Goal: Register for event/course

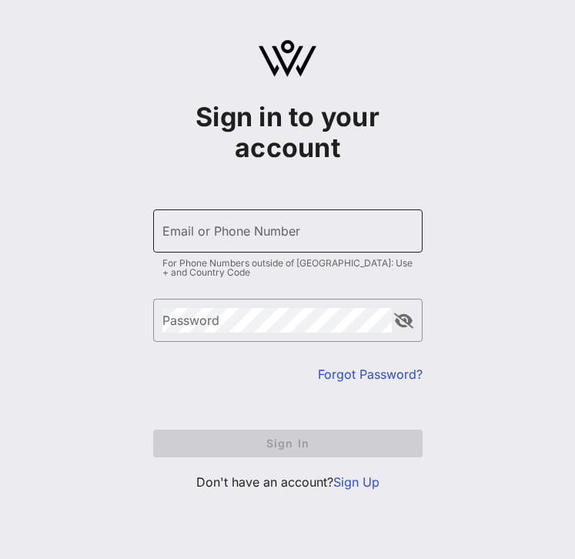
click at [189, 209] on div "Email or Phone Number" at bounding box center [287, 230] width 251 height 43
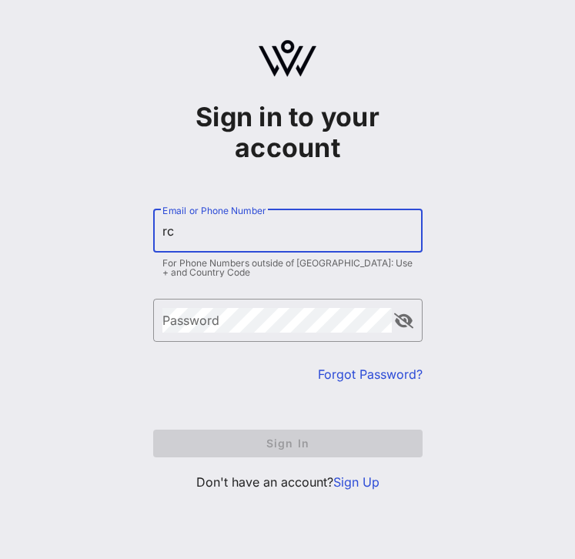
type input "r"
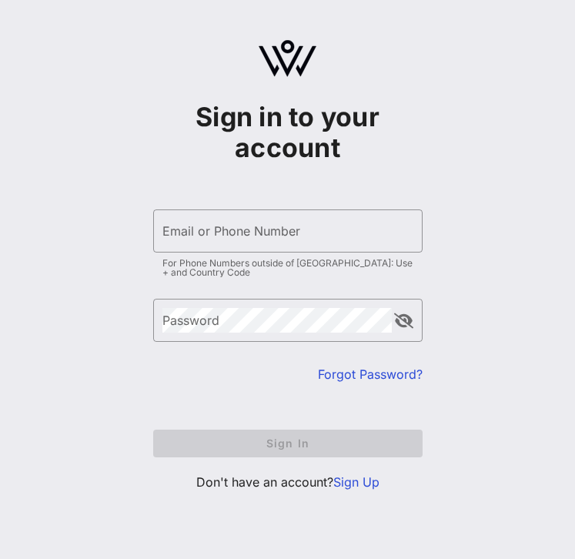
click at [355, 478] on link "Sign Up" at bounding box center [356, 481] width 46 height 15
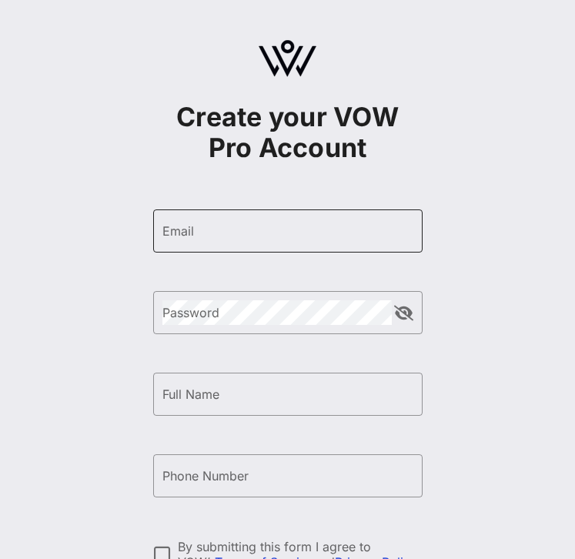
click at [319, 237] on input "Email" at bounding box center [287, 231] width 251 height 25
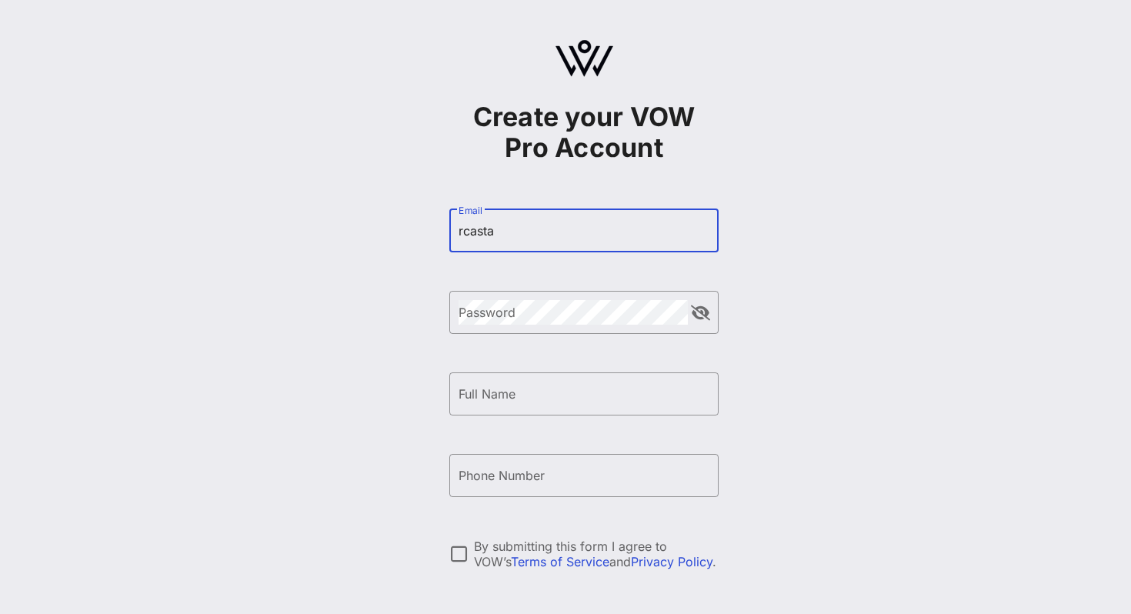
click at [508, 234] on input "rcasta" at bounding box center [584, 231] width 251 height 25
paste input "RCastanon@dpcreativestrategies.com"
type input "RCastanon@dpcreativestrategies.com"
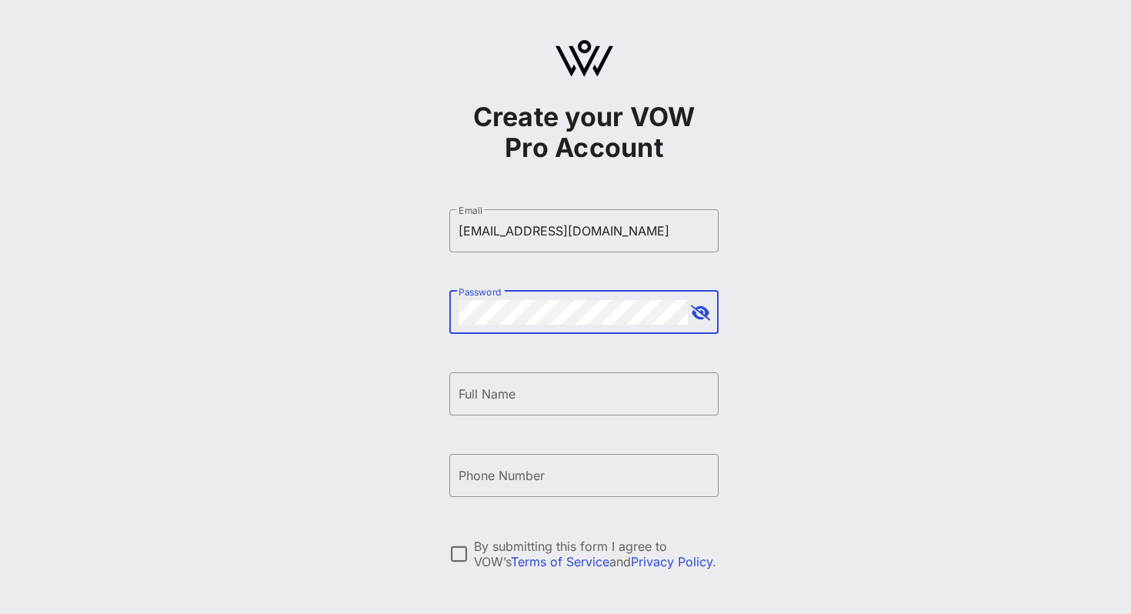
click at [574, 314] on button "append icon" at bounding box center [700, 313] width 19 height 15
click at [574, 405] on input "Full Name" at bounding box center [584, 394] width 251 height 25
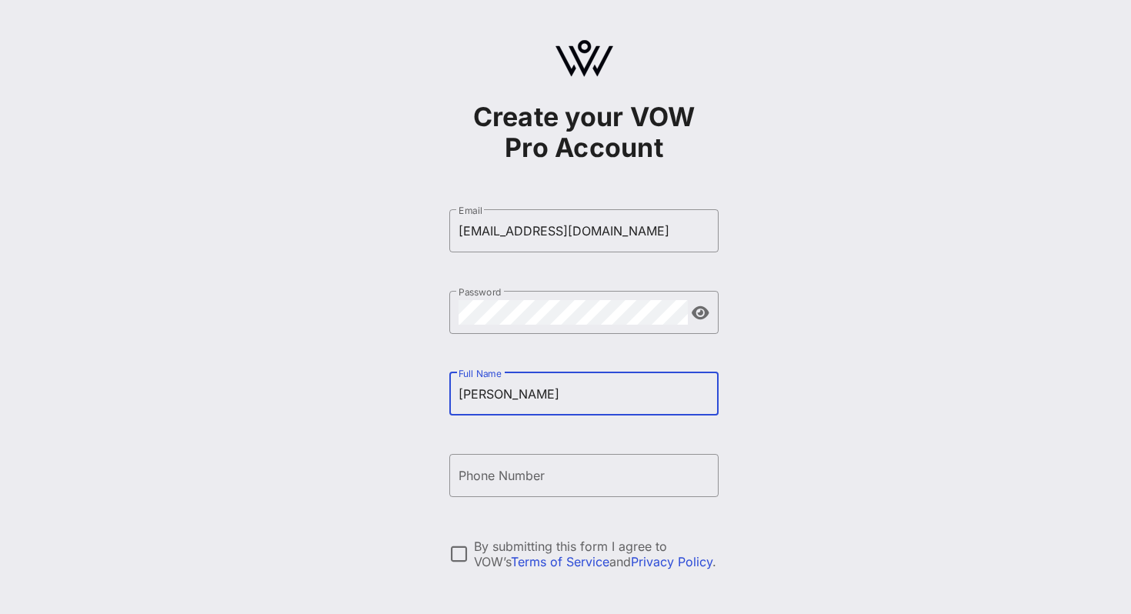
type input "Rita Castanon"
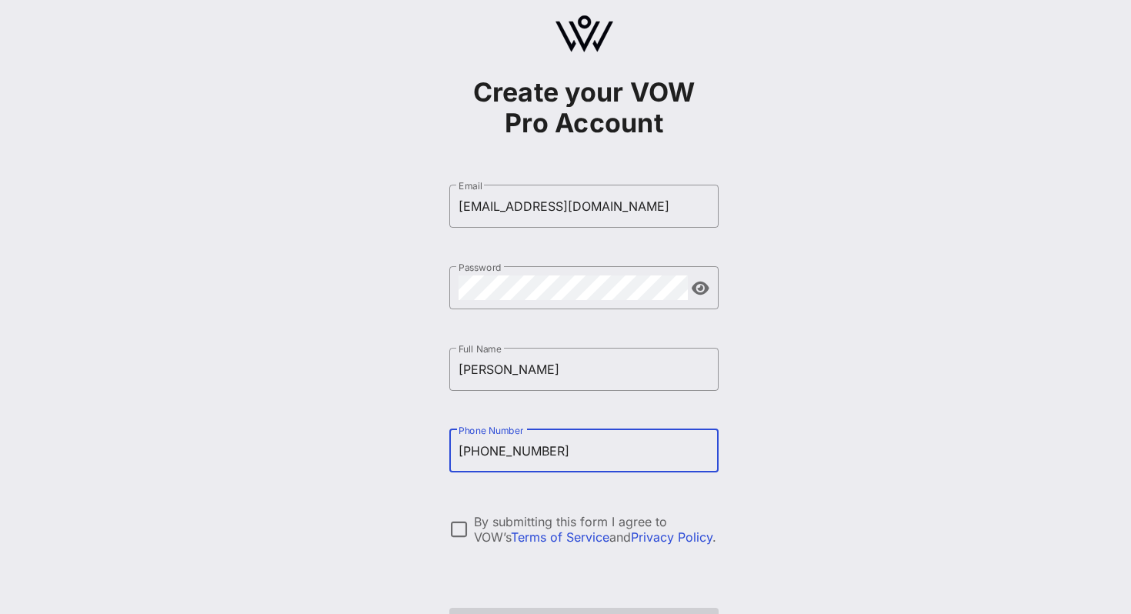
scroll to position [35, 0]
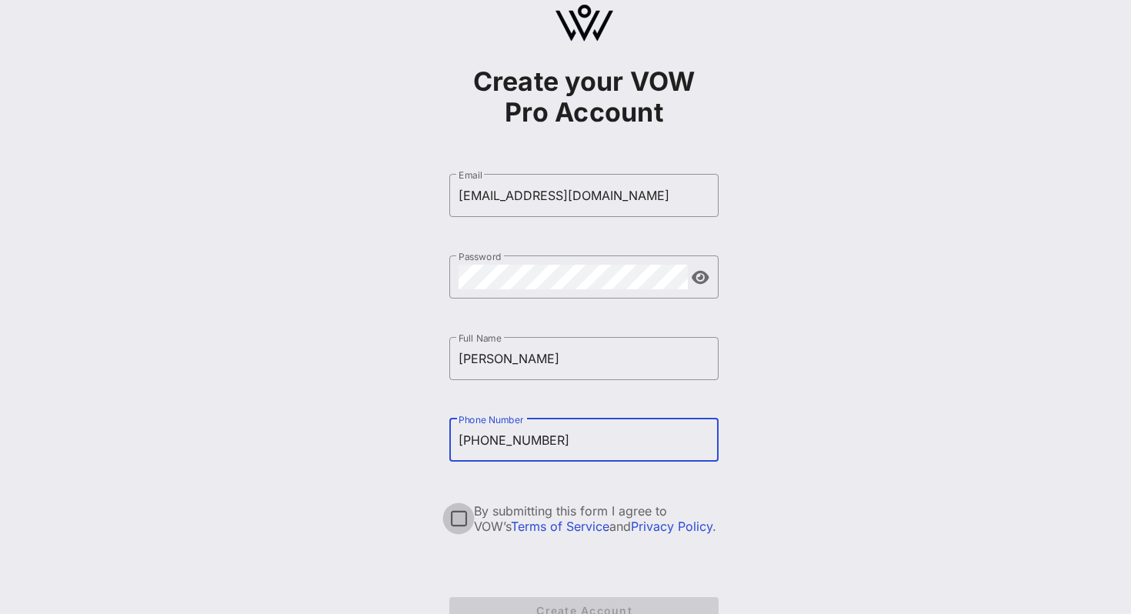
type input "+12409415897"
click at [459, 506] on div at bounding box center [459, 519] width 26 height 26
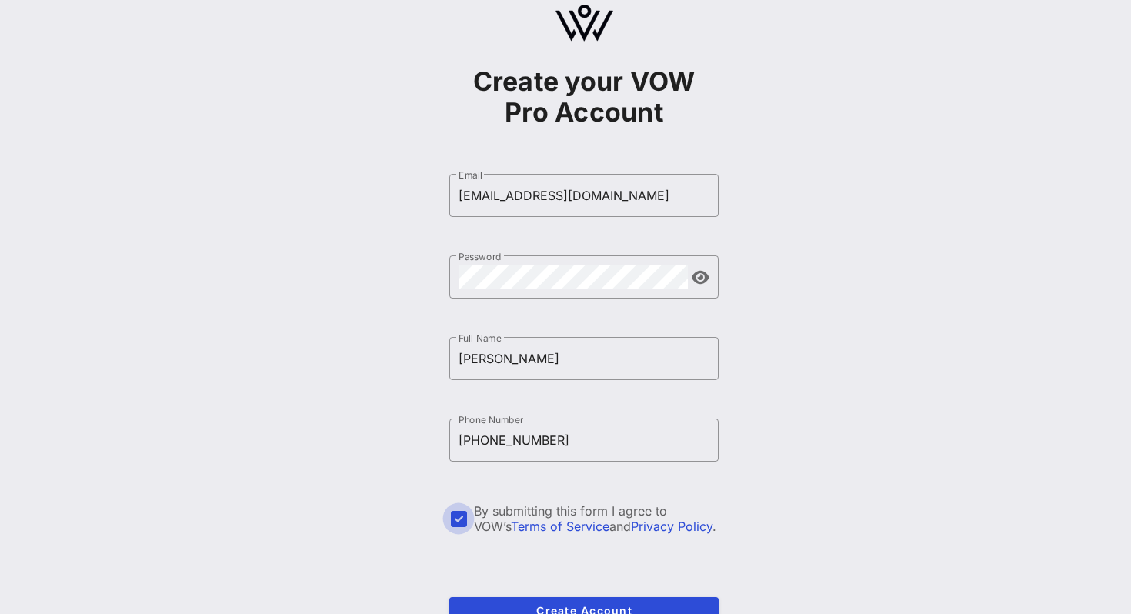
scroll to position [132, 0]
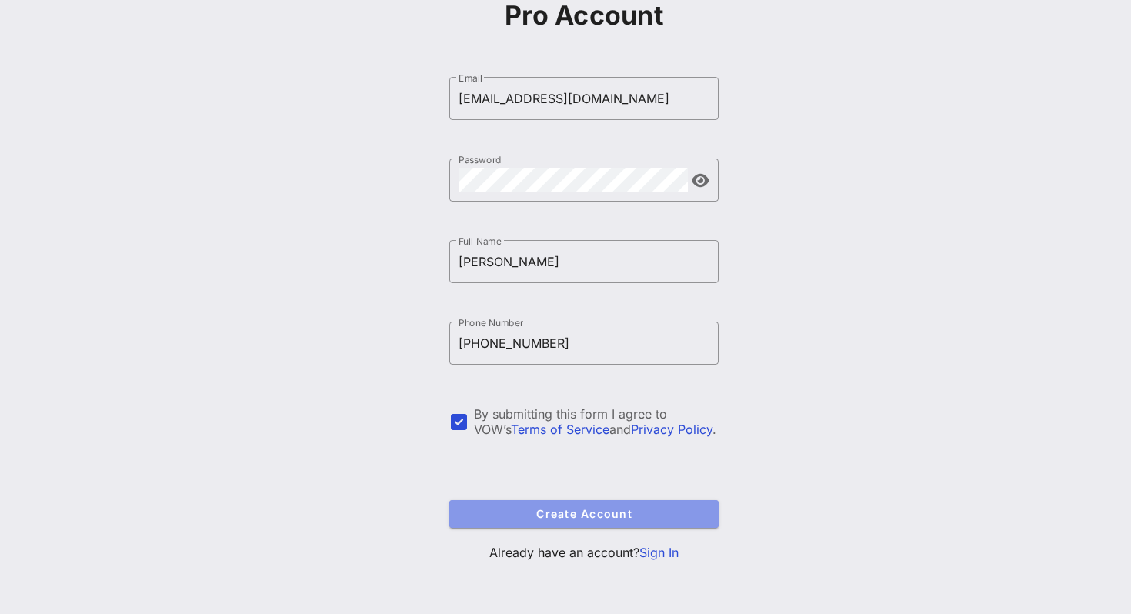
click at [498, 506] on button "Create Account" at bounding box center [583, 514] width 269 height 28
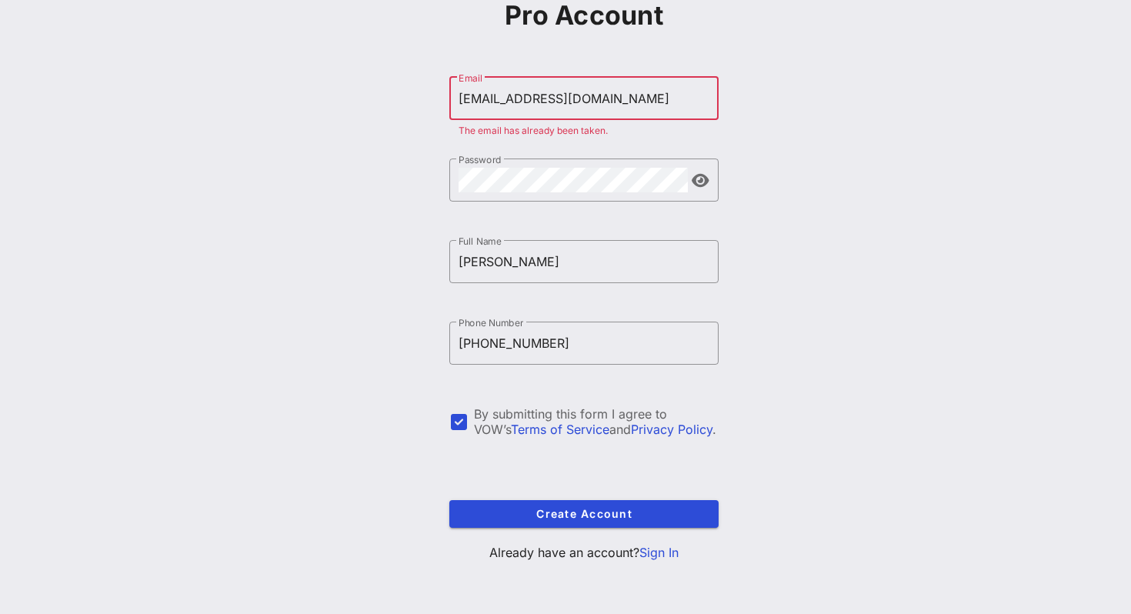
click at [574, 554] on link "Sign In" at bounding box center [659, 552] width 39 height 15
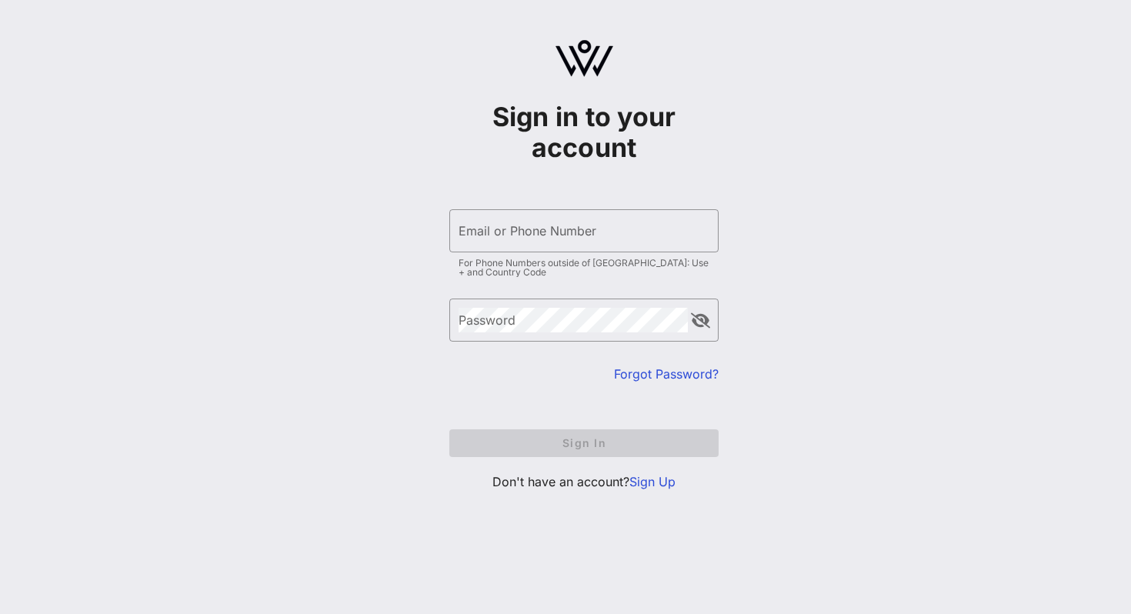
click at [574, 205] on form "​ Email or Phone Number For Phone Numbers outside of US: Use + and Country Code…" at bounding box center [583, 333] width 269 height 279
click at [574, 230] on input "Email or Phone Number" at bounding box center [584, 231] width 251 height 25
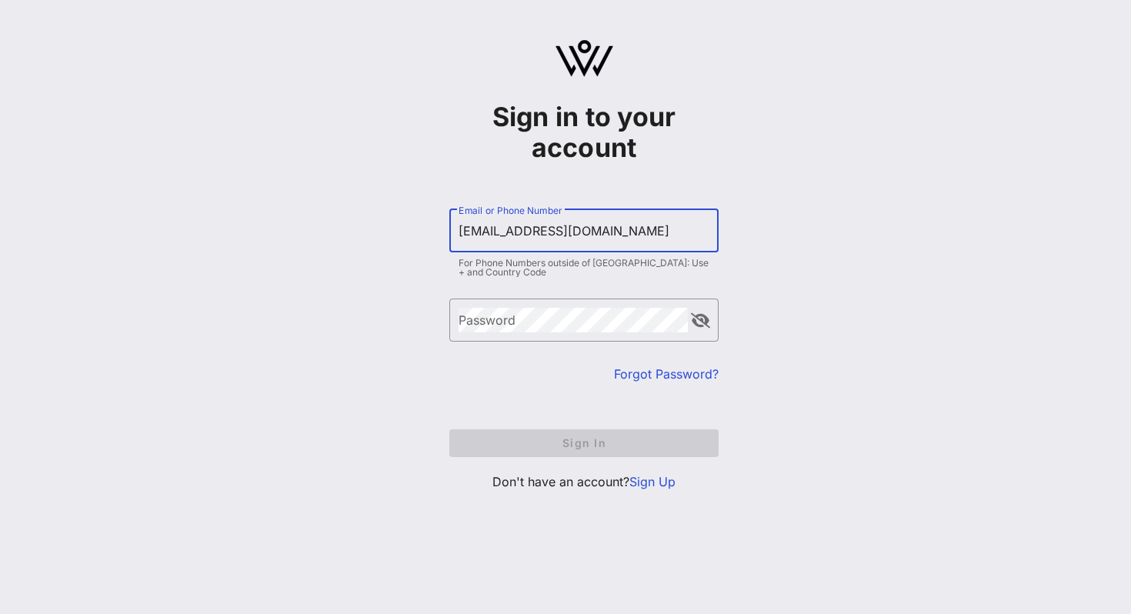
type input "RCastanon@dpcreativestrategies.com"
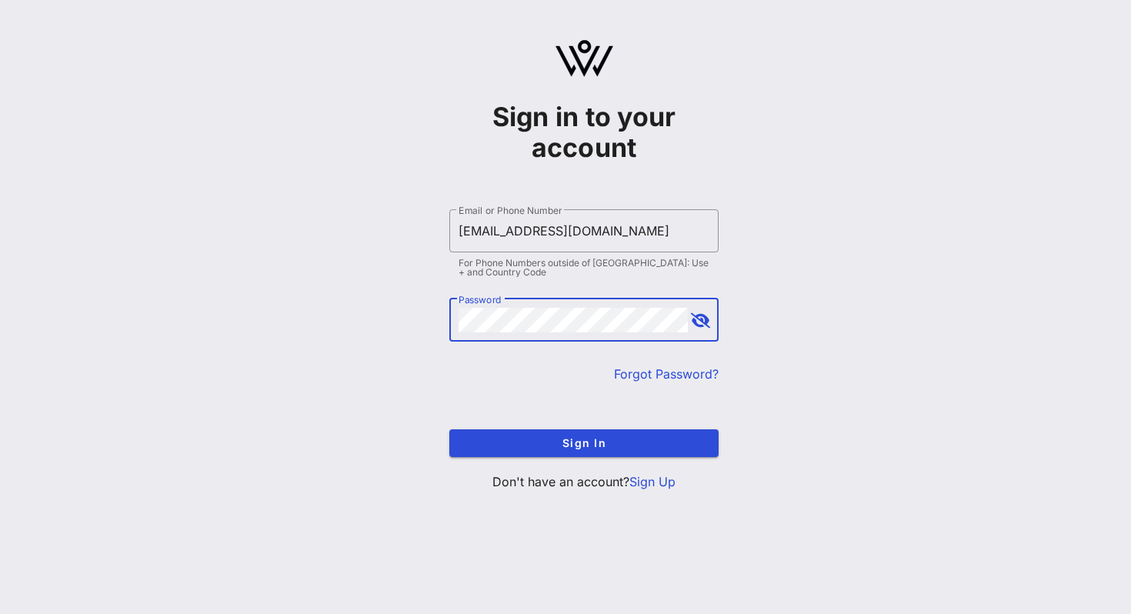
click at [574, 326] on button "append icon" at bounding box center [700, 320] width 19 height 15
click at [449, 429] on button "Sign In" at bounding box center [583, 443] width 269 height 28
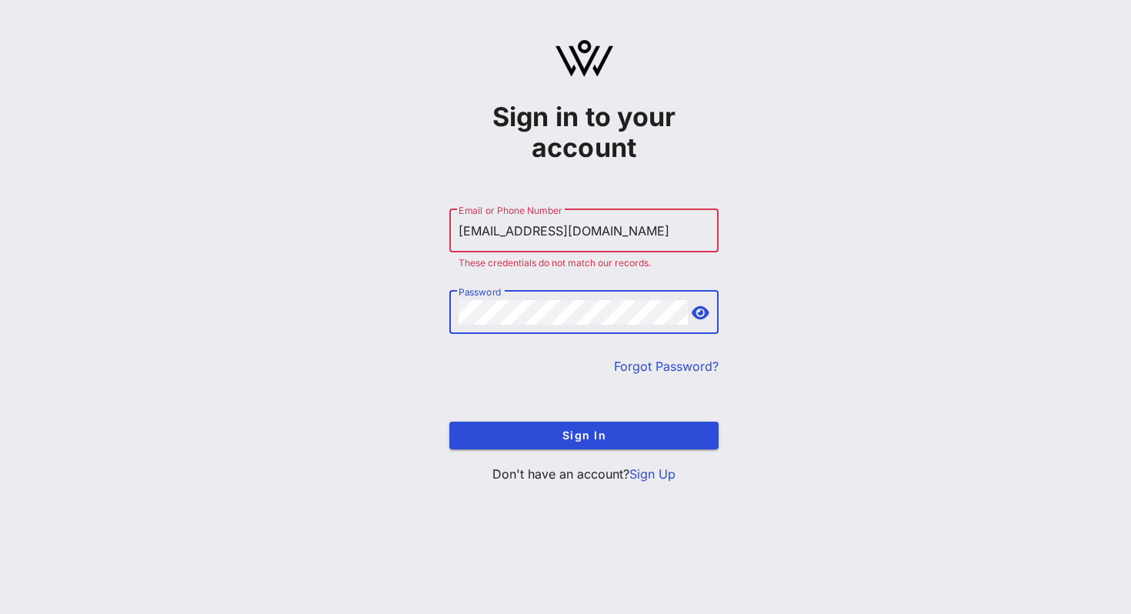
click at [574, 368] on link "Forgot Password?" at bounding box center [666, 366] width 105 height 15
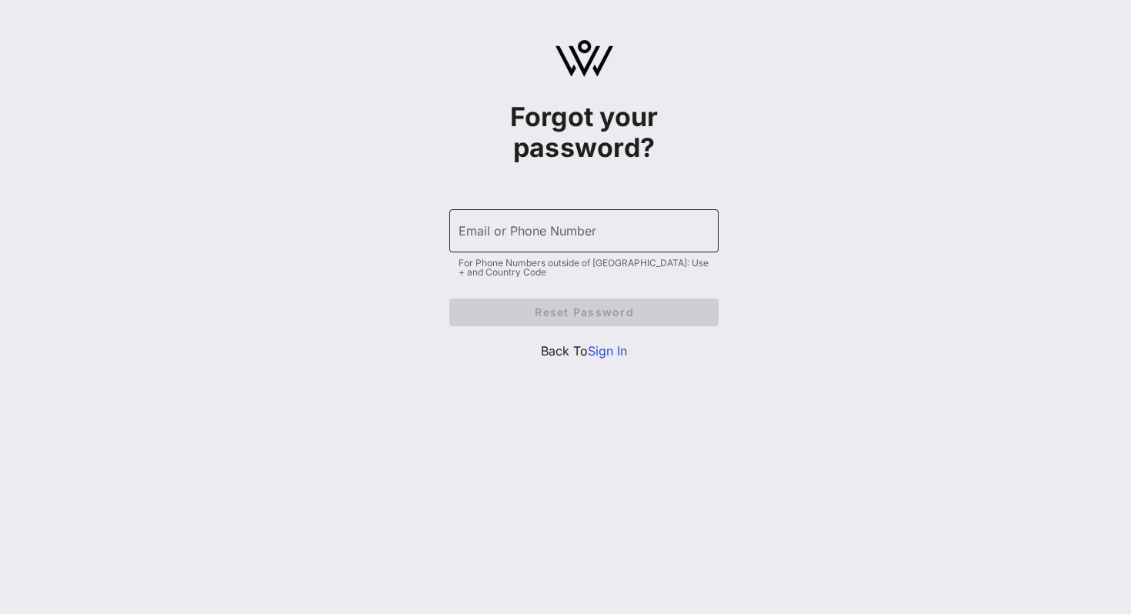
click at [574, 240] on input "Email or Phone Number" at bounding box center [584, 231] width 251 height 25
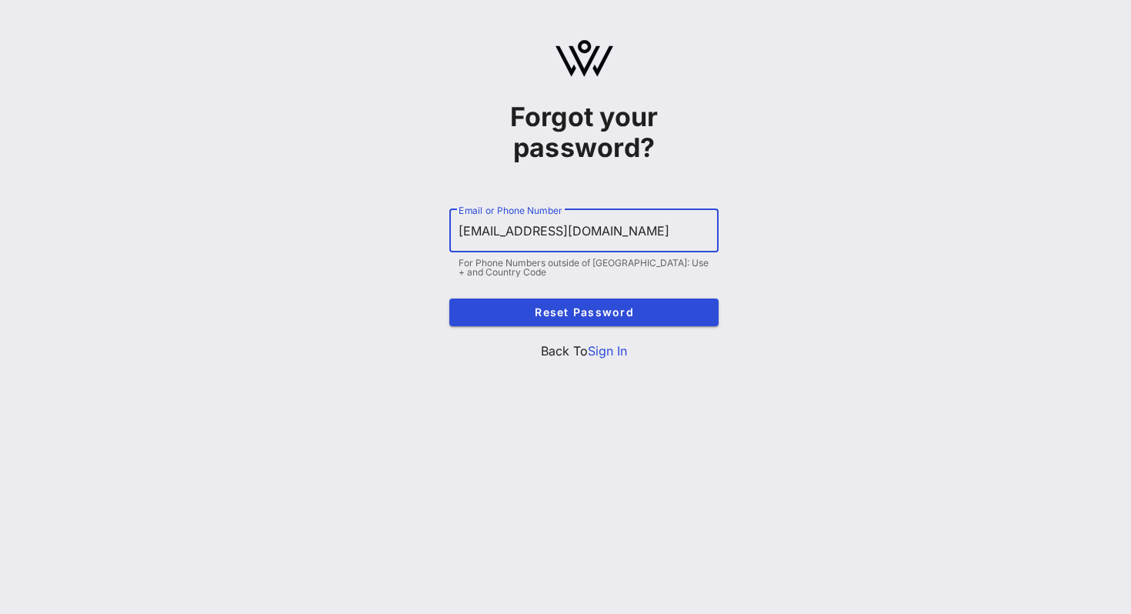
type input "Rcastanon@dpcreativestrategies.com"
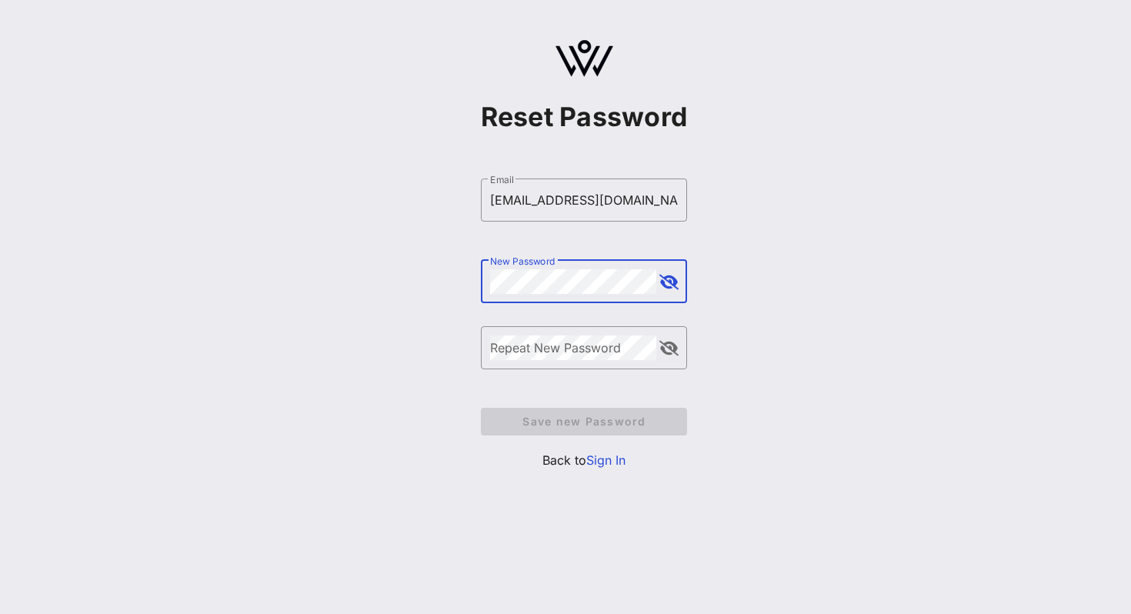
click at [672, 286] on button "append icon" at bounding box center [669, 282] width 19 height 15
click at [577, 294] on div "New Password" at bounding box center [573, 281] width 167 height 43
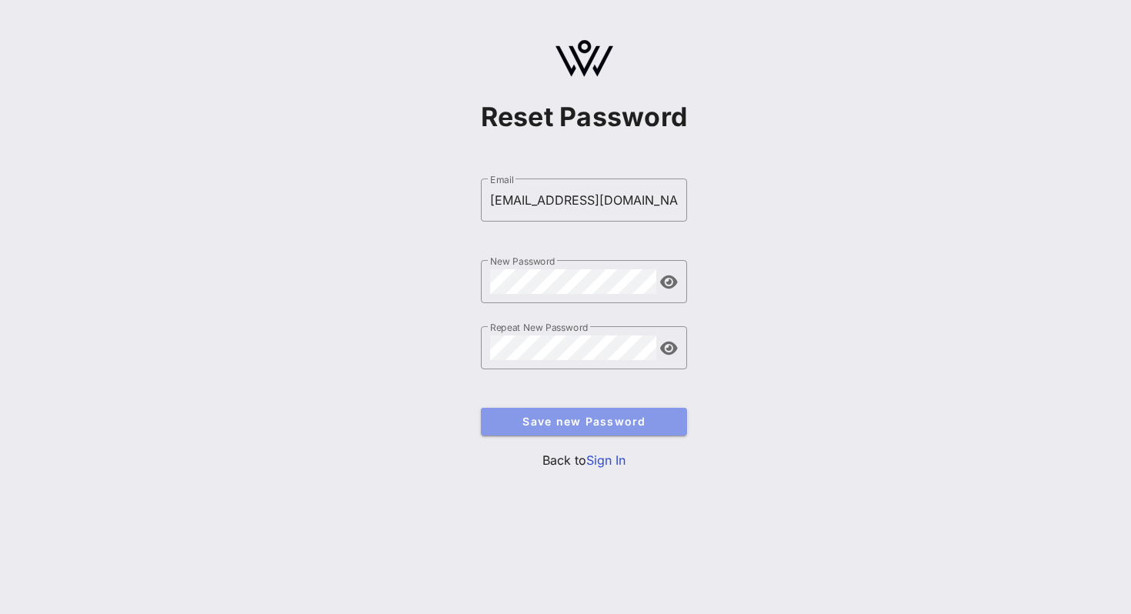
click at [636, 433] on button "Save new Password" at bounding box center [584, 422] width 207 height 28
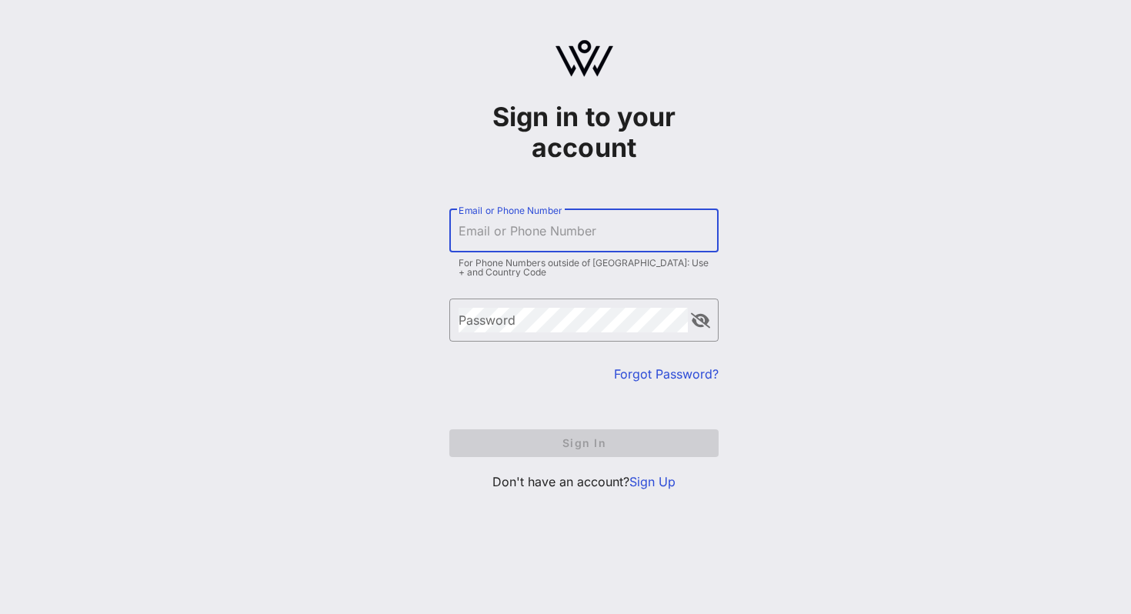
click at [614, 224] on input "Email or Phone Number" at bounding box center [584, 231] width 251 height 25
type input "rcastanon@dpcreativestrategies.com"
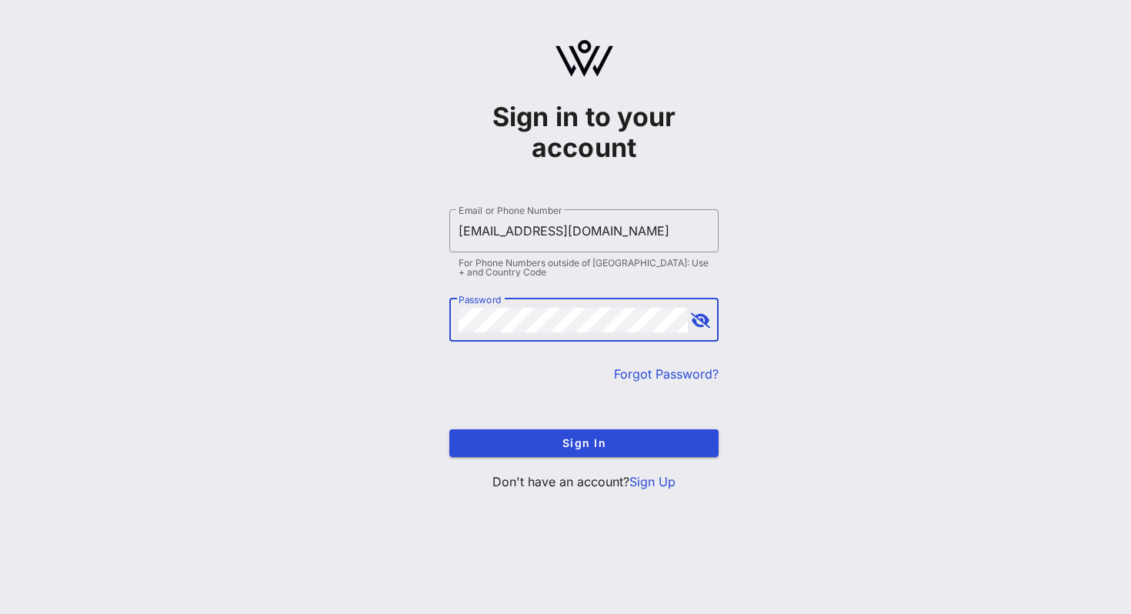
click at [709, 316] on button "append icon" at bounding box center [700, 320] width 19 height 15
click at [449, 429] on button "Sign In" at bounding box center [583, 443] width 269 height 28
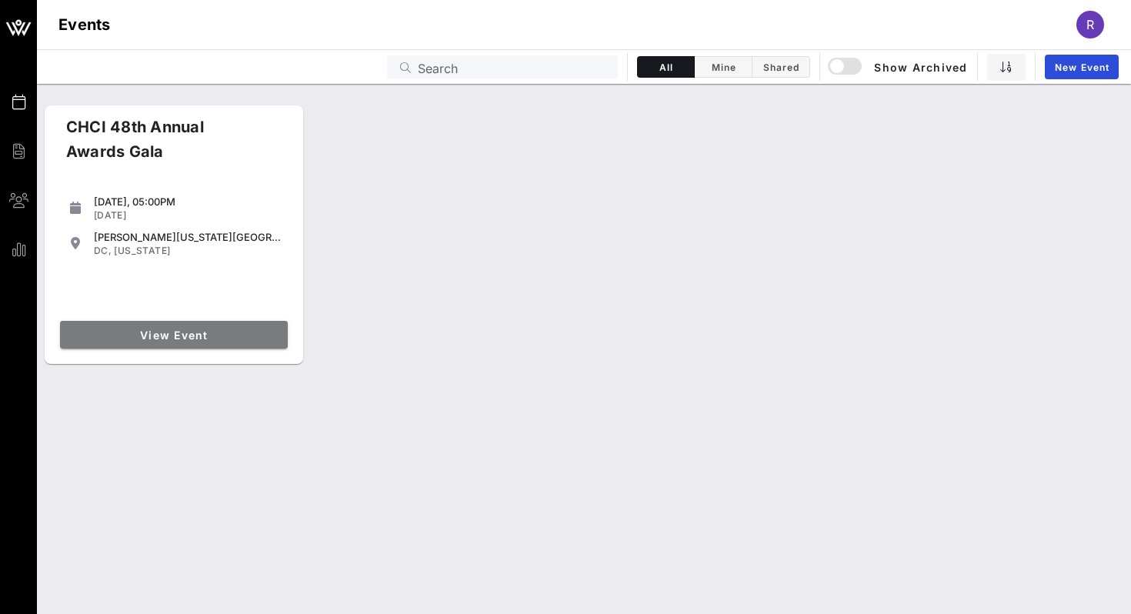
click at [249, 330] on span "View Event" at bounding box center [173, 335] width 215 height 13
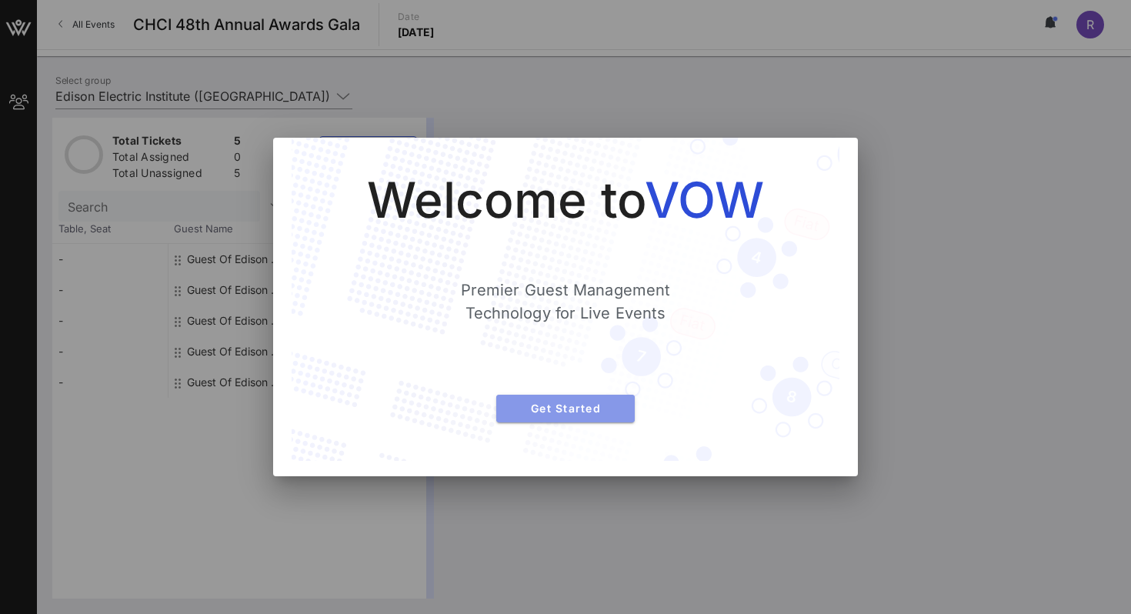
click at [593, 418] on button "Get Started" at bounding box center [565, 409] width 139 height 28
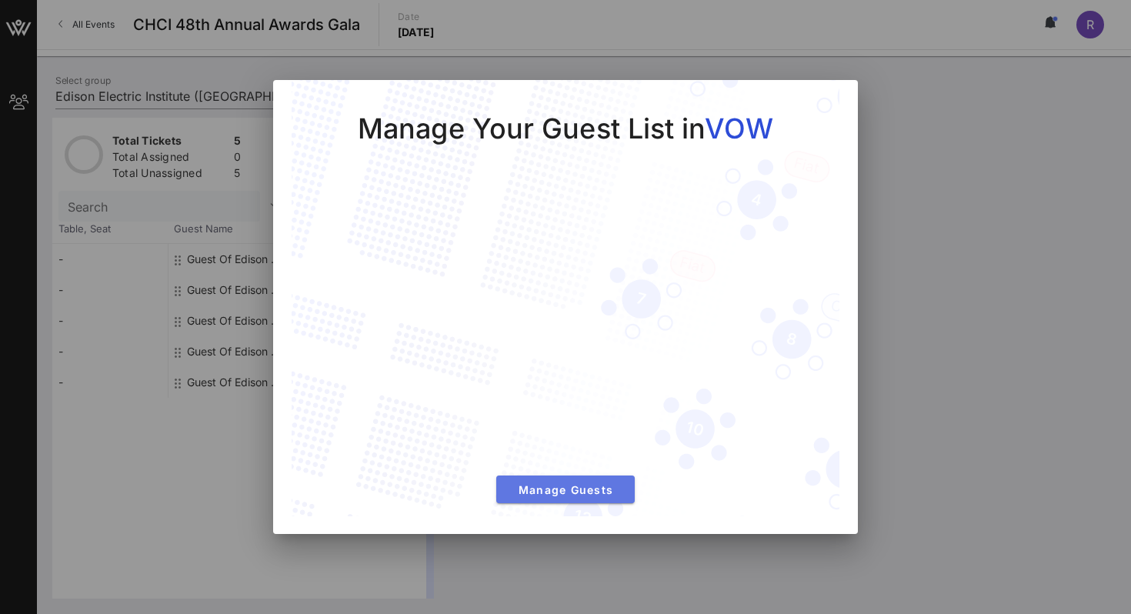
click at [569, 486] on span "Manage Guests" at bounding box center [566, 489] width 114 height 13
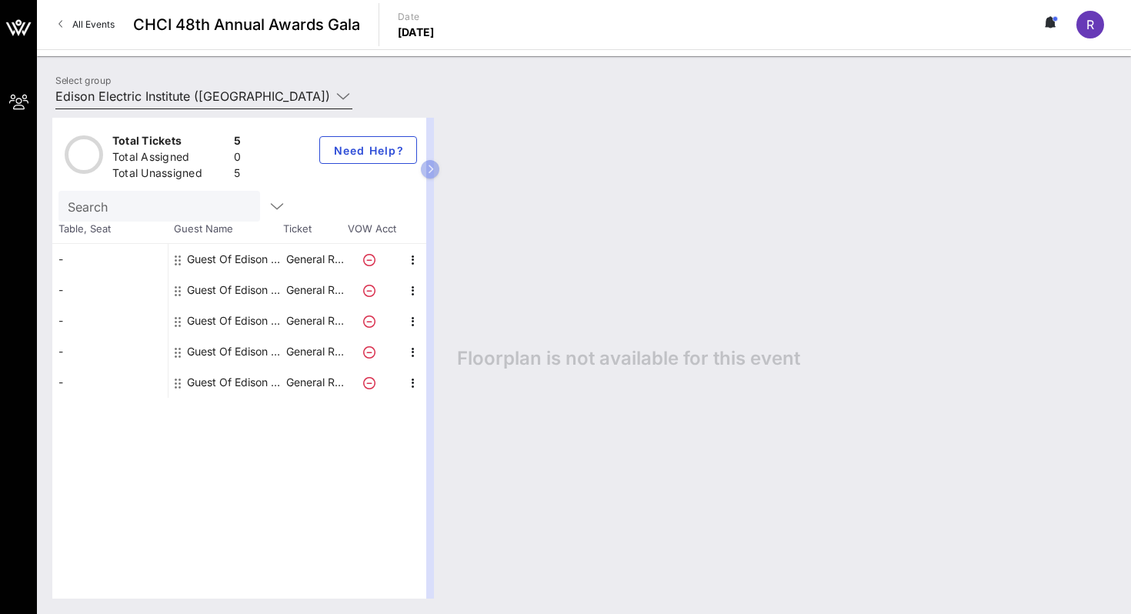
click at [229, 95] on input "Edison Electric Institute (Edison Electric Institute) [Rita C, rcastanon@dpcrea…" at bounding box center [193, 96] width 276 height 25
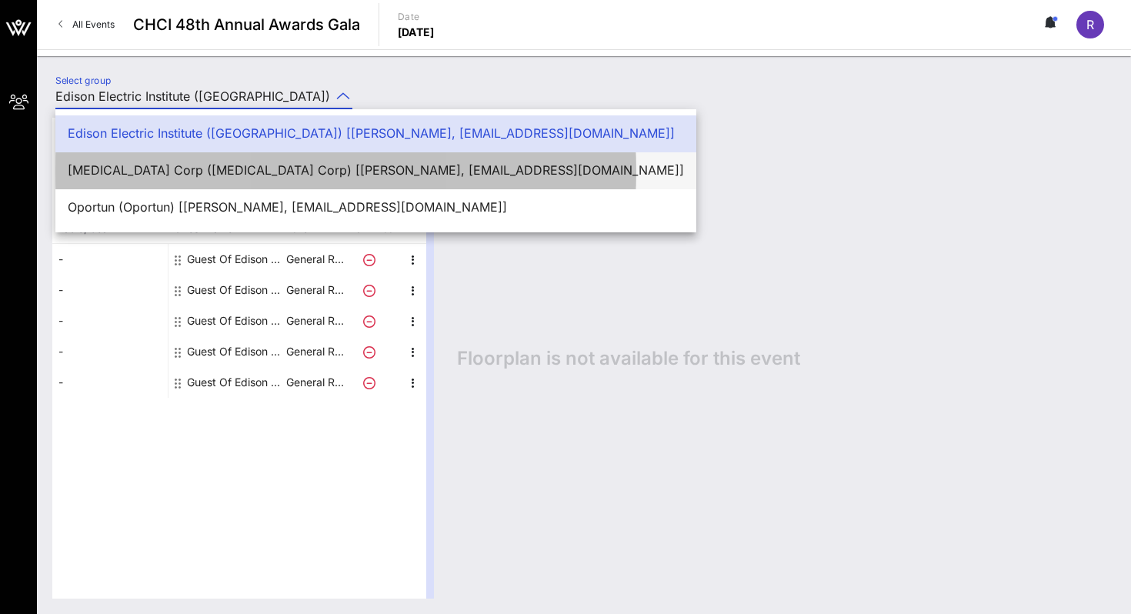
click at [185, 165] on div "Exelon Corp (Exelon Corp) [Rita C, rcastanon@dpcreativestrategies.com]" at bounding box center [376, 170] width 616 height 15
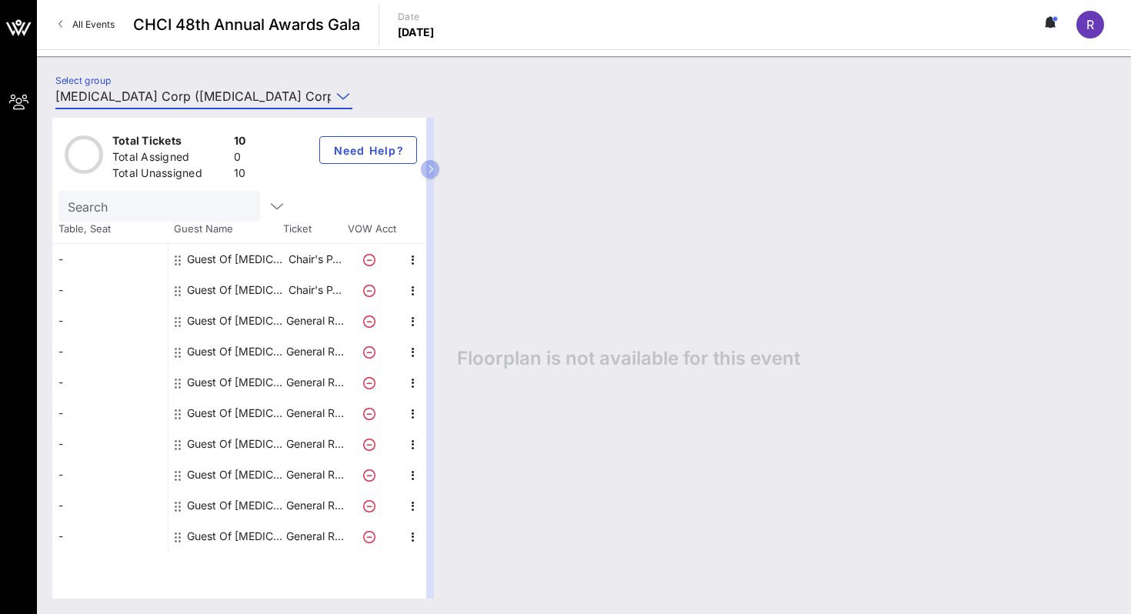
click at [182, 95] on input "Exelon Corp (Exelon Corp) [Rita C, rcastanon@dpcreativestrategies.com]" at bounding box center [193, 96] width 276 height 25
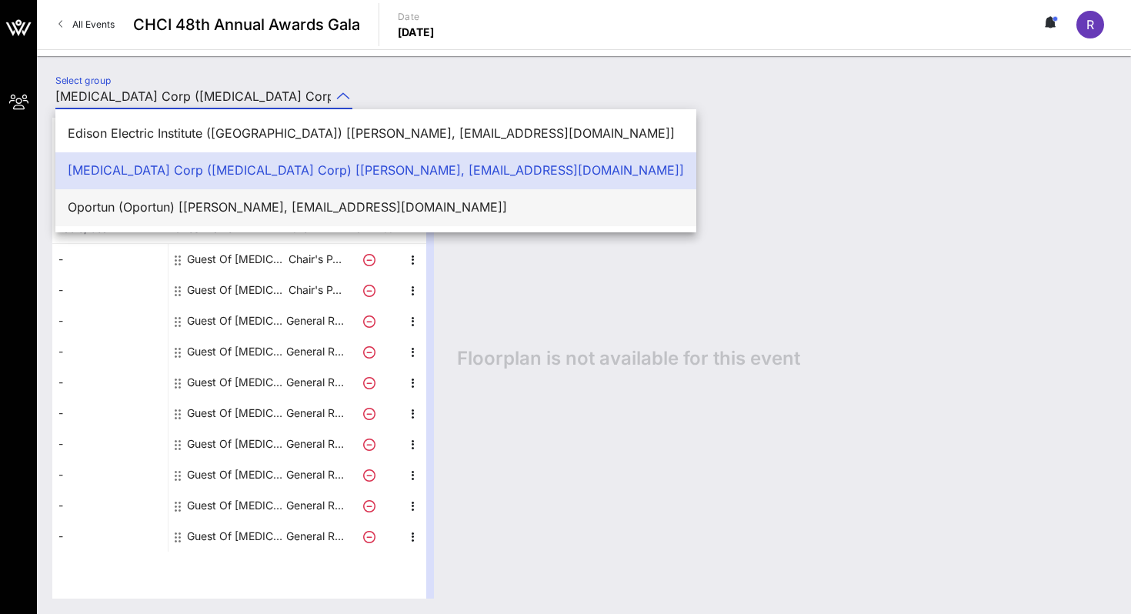
click at [170, 213] on div "Oportun (Oportun) [Rita C, rcastanon@dpcreativestrategies.com]" at bounding box center [376, 207] width 616 height 15
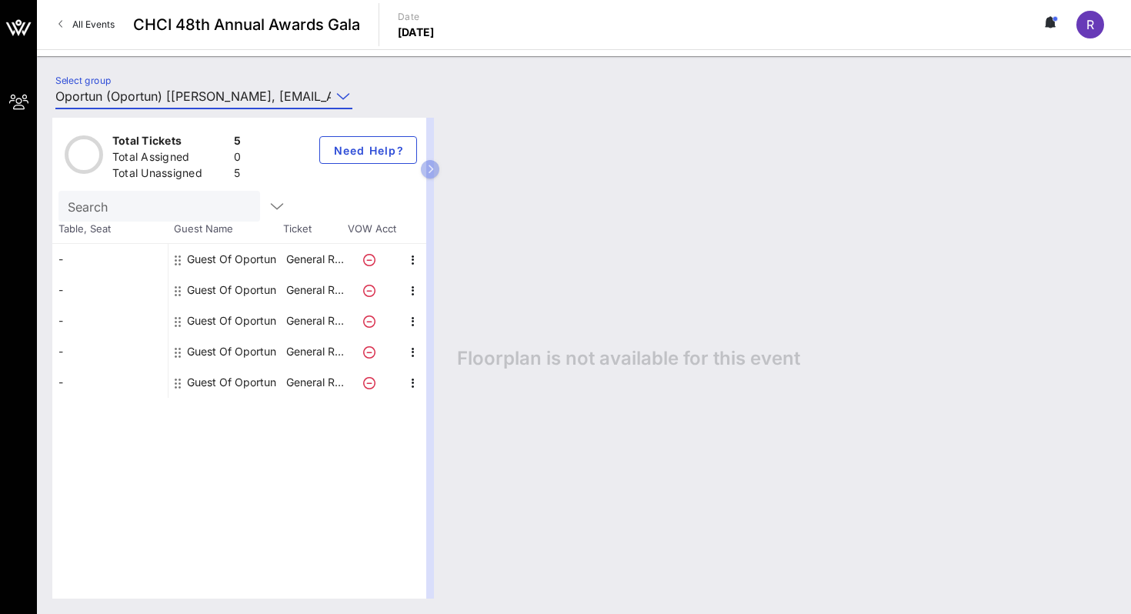
click at [184, 91] on input "Oportun (Oportun) [Rita C, rcastanon@dpcreativestrategies.com]" at bounding box center [193, 96] width 276 height 25
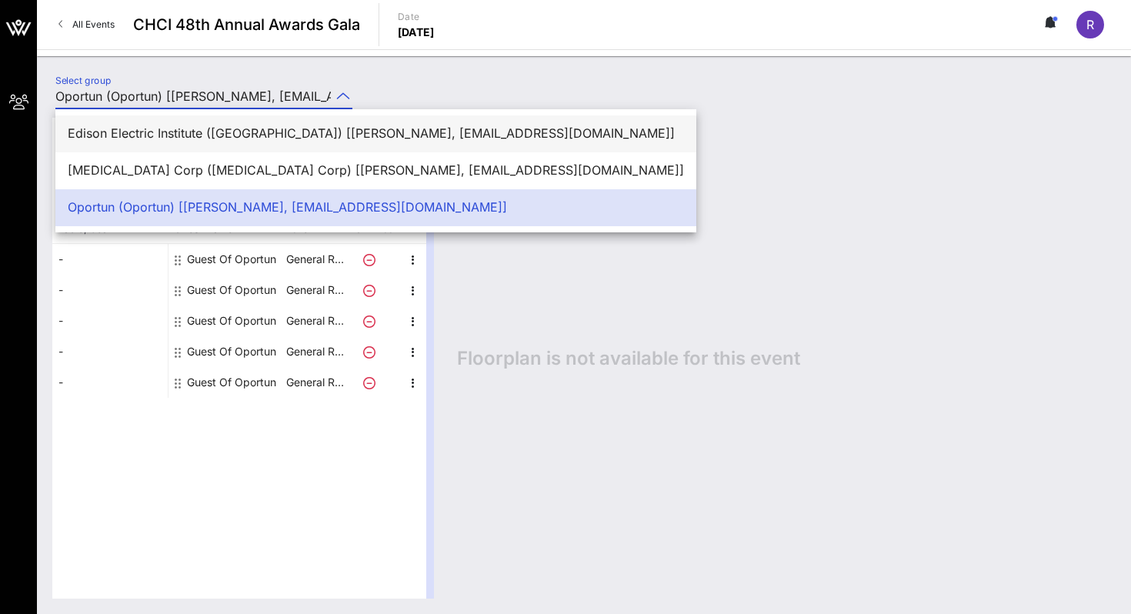
click at [157, 139] on div "Edison Electric Institute (Edison Electric Institute) [Rita C, rcastanon@dpcrea…" at bounding box center [376, 133] width 616 height 15
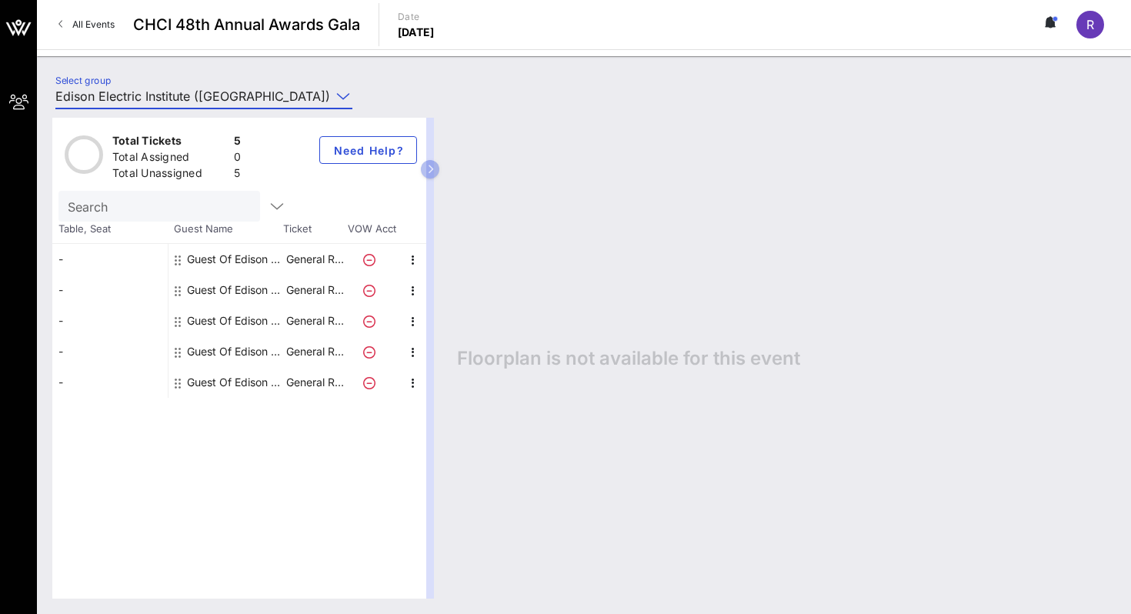
click at [155, 105] on div "Total Tickets 5 Total Assigned 0 Total Unassigned 5 Need Help? Search Table, Se…" at bounding box center [584, 358] width 1094 height 512
click at [154, 95] on input "Edison Electric Institute (Edison Electric Institute) [Rita C, rcastanon@dpcrea…" at bounding box center [193, 96] width 276 height 25
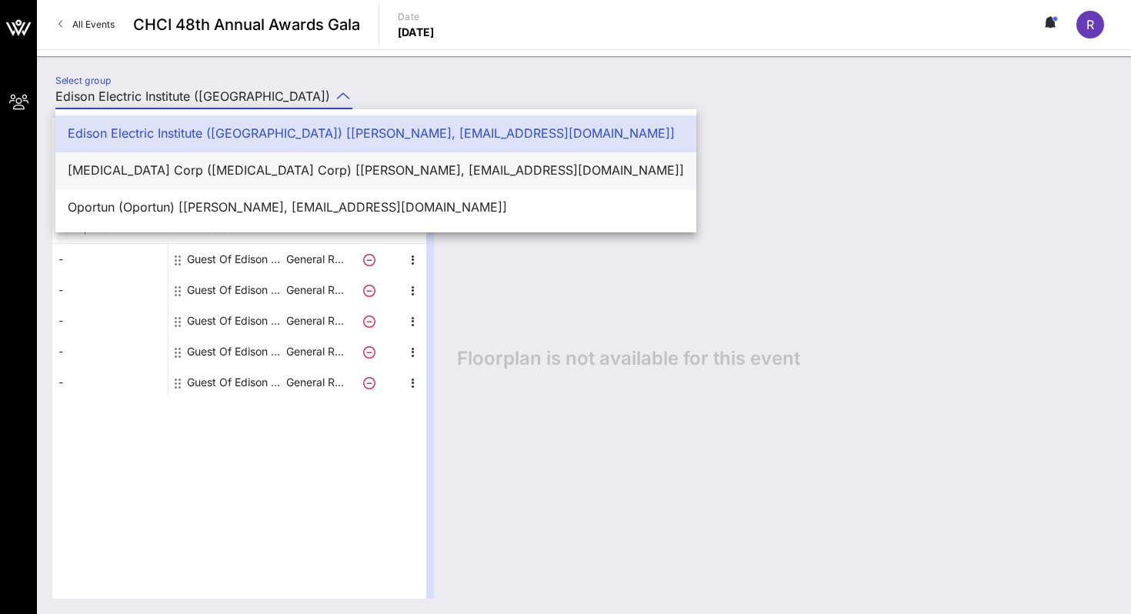
click at [149, 164] on div "Exelon Corp (Exelon Corp) [Rita C, rcastanon@dpcreativestrategies.com]" at bounding box center [376, 170] width 616 height 15
type input "Exelon Corp (Exelon Corp) [Rita C, rcastanon@dpcreativestrategies.com]"
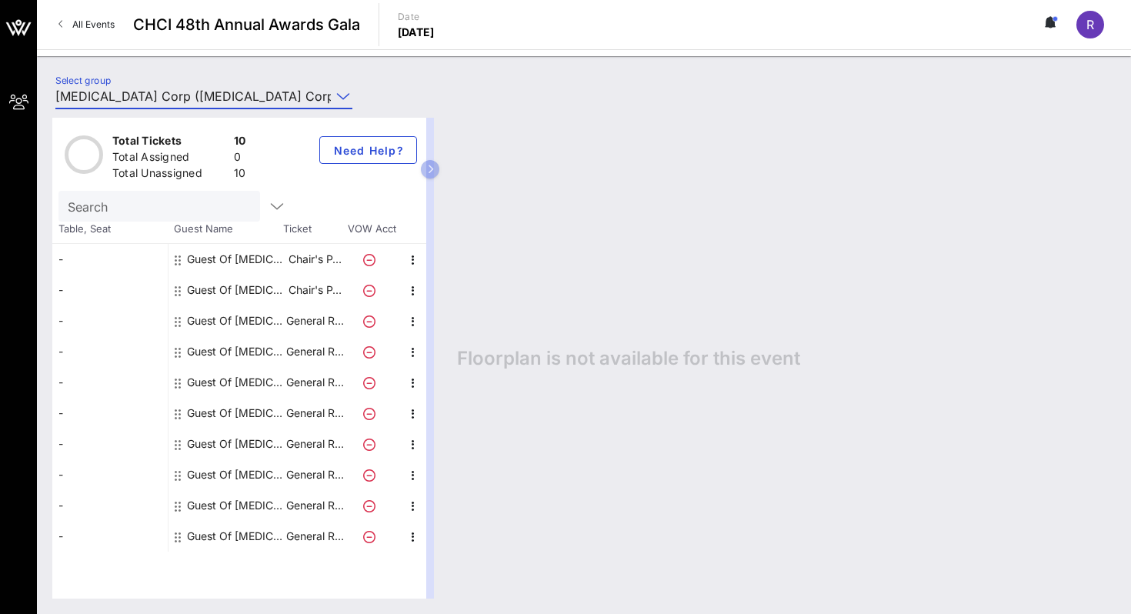
click at [70, 16] on link "All Events" at bounding box center [86, 24] width 75 height 25
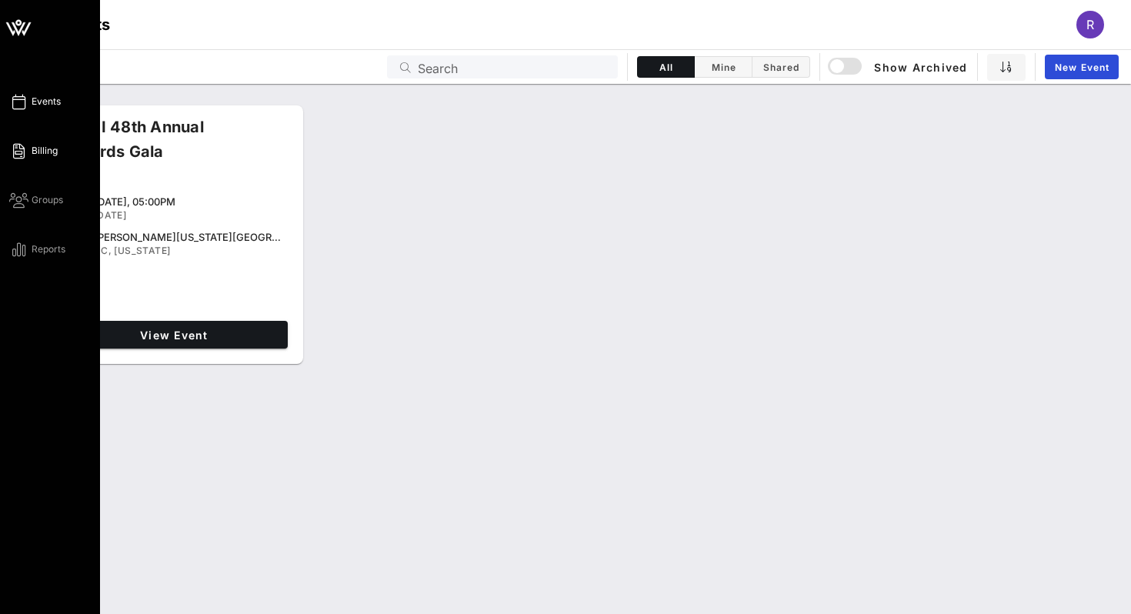
click at [25, 150] on icon at bounding box center [18, 151] width 19 height 2
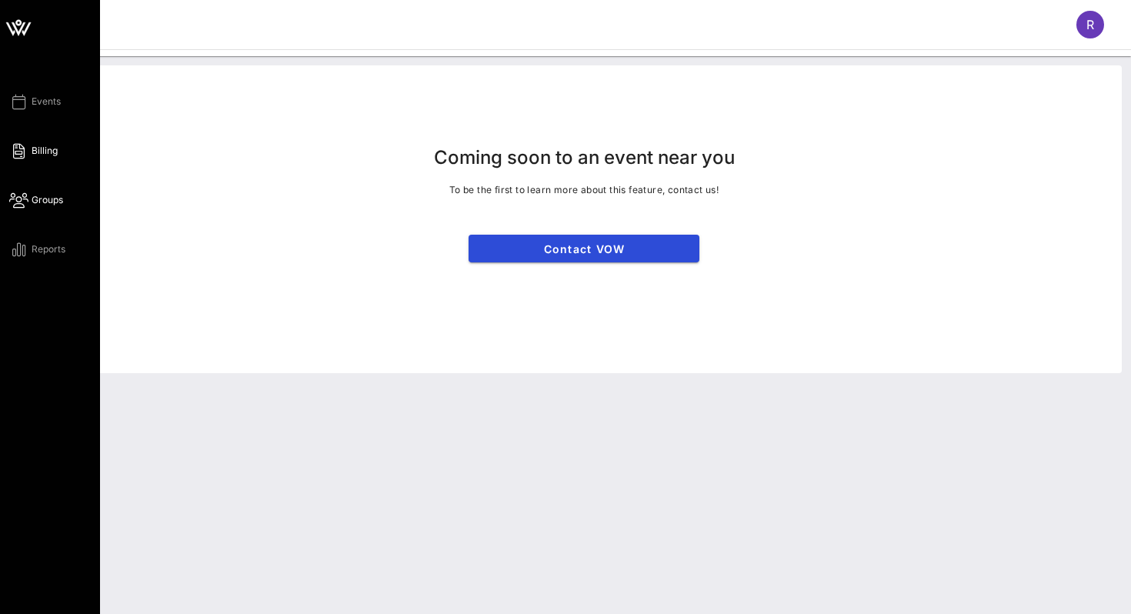
click at [25, 199] on icon at bounding box center [18, 200] width 19 height 2
click at [30, 252] on link "Reports" at bounding box center [37, 249] width 56 height 18
click at [35, 102] on span "Events" at bounding box center [46, 102] width 29 height 14
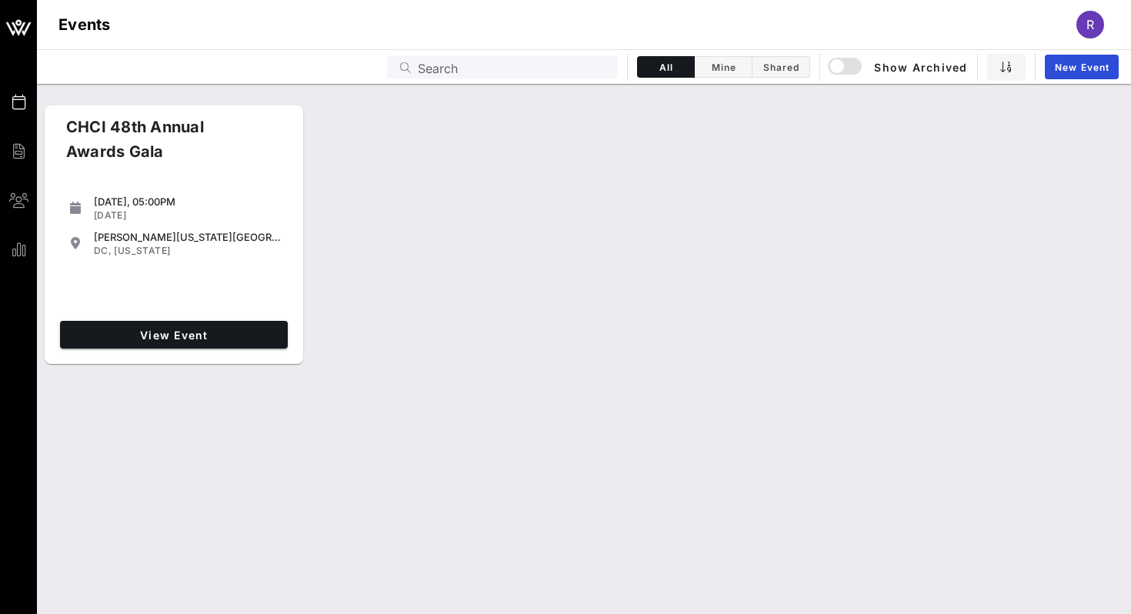
click at [1087, 25] on span "R" at bounding box center [1091, 24] width 8 height 15
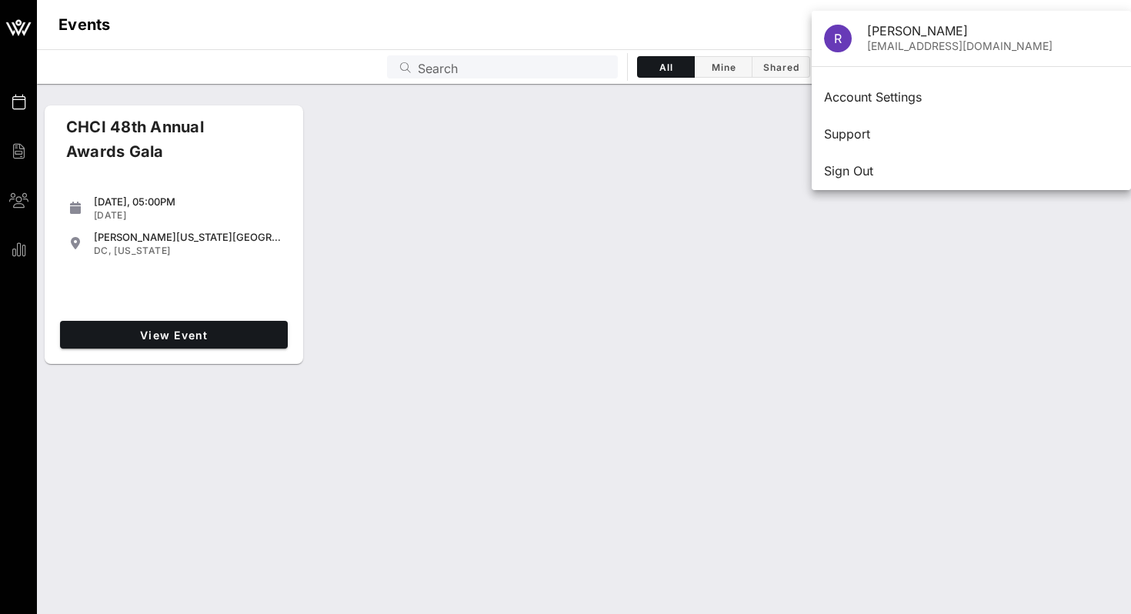
click at [686, 244] on div "CHCI 48th Annual Awards Gala Thursday, 05:00PM Sep 18, 2025 Walter E. Washingto…" at bounding box center [584, 235] width 1094 height 272
